Goal: Task Accomplishment & Management: Manage account settings

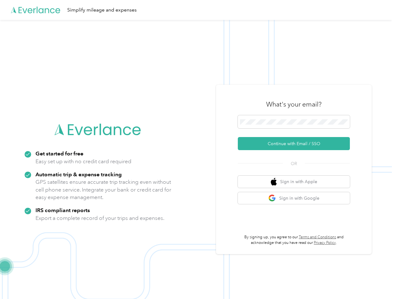
click at [197, 149] on img at bounding box center [196, 169] width 392 height 299
click at [197, 10] on div "Simplify mileage and expenses" at bounding box center [196, 10] width 392 height 20
click at [296, 143] on button "Continue with Email / SSO" at bounding box center [294, 143] width 112 height 13
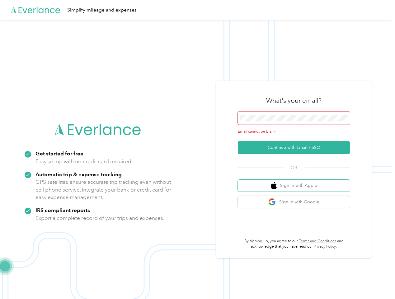
click at [296, 181] on button "Sign in with Apple" at bounding box center [294, 186] width 112 height 12
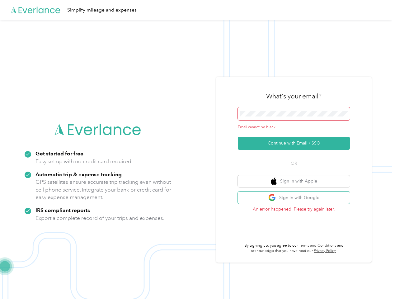
click at [296, 198] on button "Sign in with Google" at bounding box center [294, 197] width 112 height 12
